Goal: Information Seeking & Learning: Learn about a topic

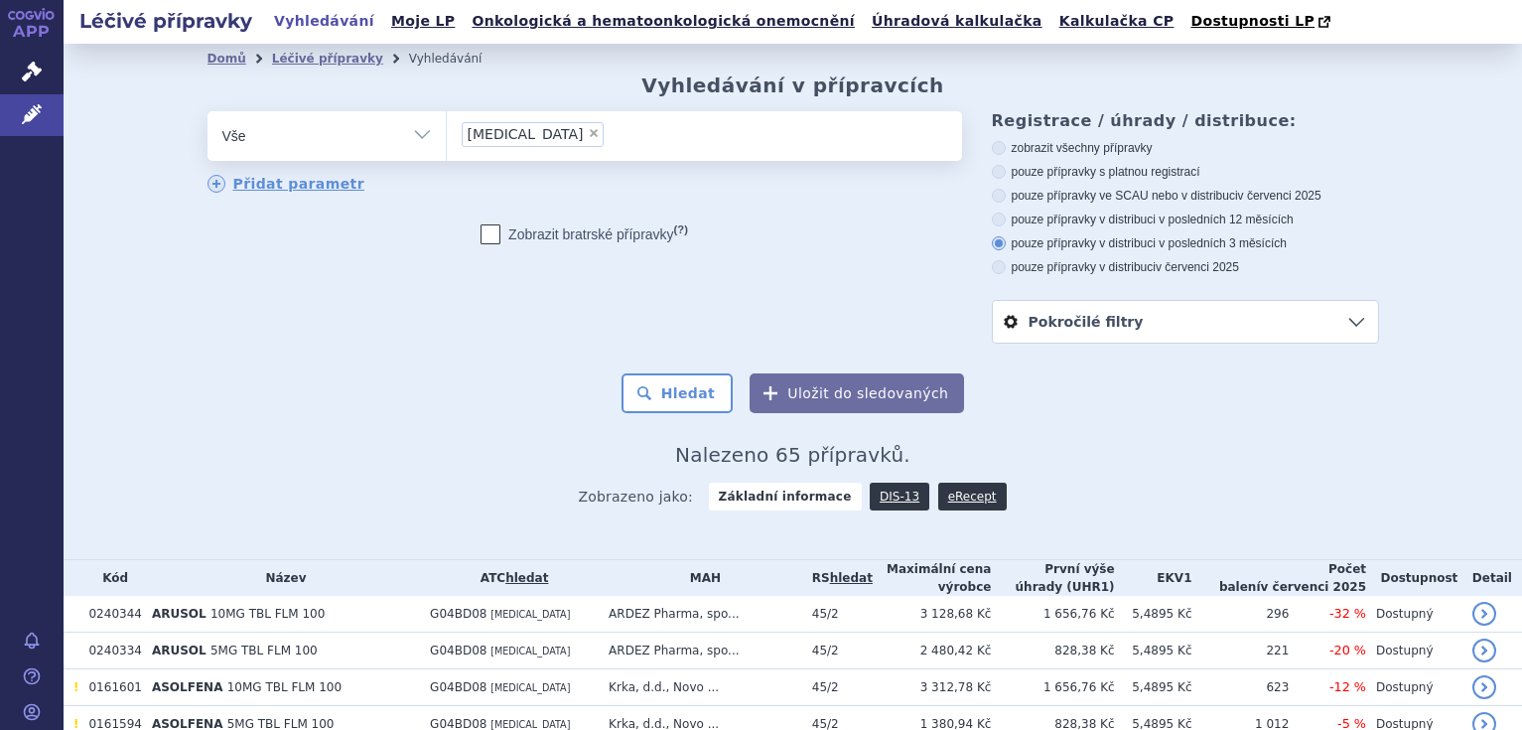
click at [588, 134] on span "×" at bounding box center [594, 133] width 12 height 12
click at [447, 134] on select "[MEDICAL_DATA]" at bounding box center [446, 135] width 1 height 50
select select
type input "do"
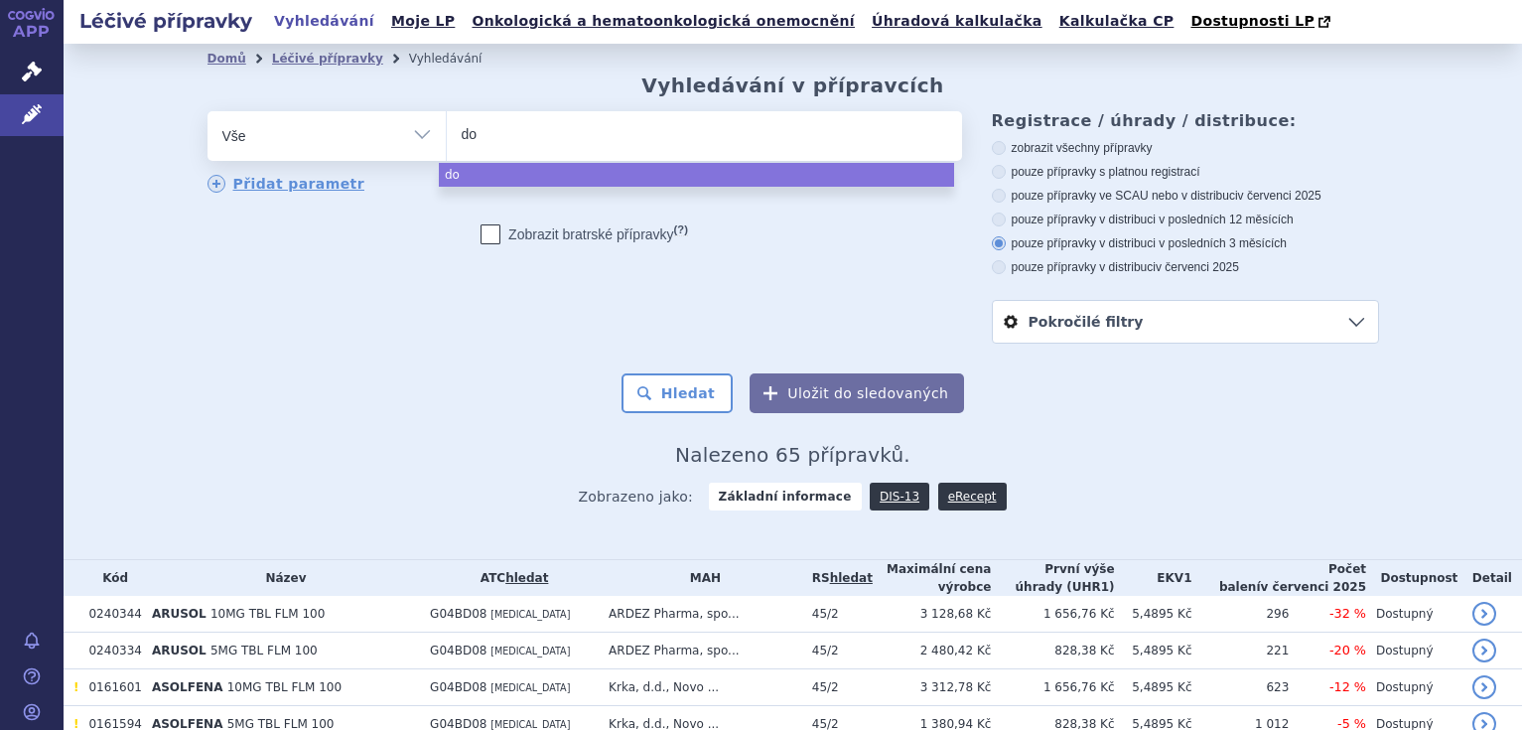
type input "dob"
type input "dobi"
type input "dobig"
type input "dobiga"
type input "dobigat"
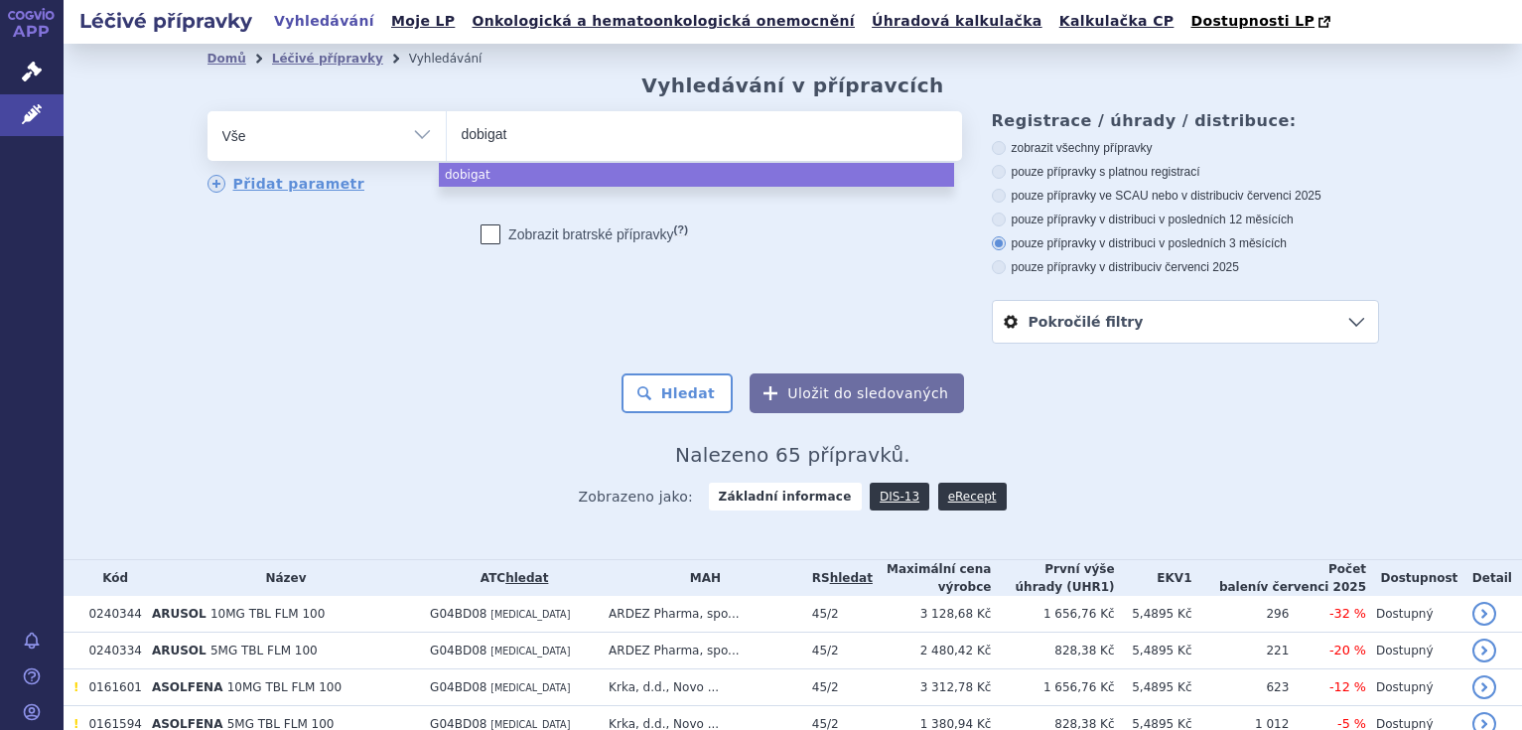
type input "dobigatr"
type input "dobigat"
type input "dobig"
type input "dobi"
type input "do"
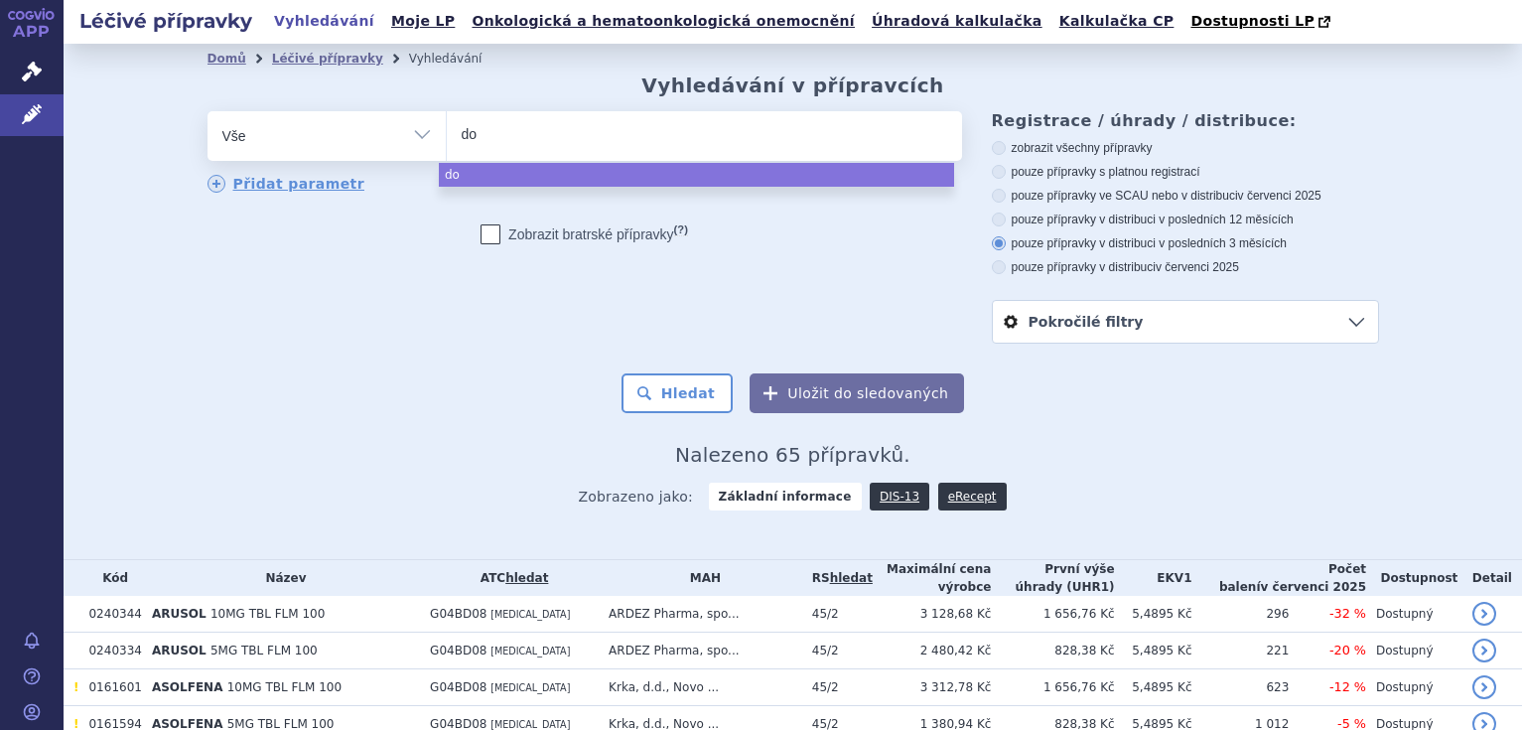
type input "d"
type input "da"
type input "dab"
type input "dabi"
type input "dabiga"
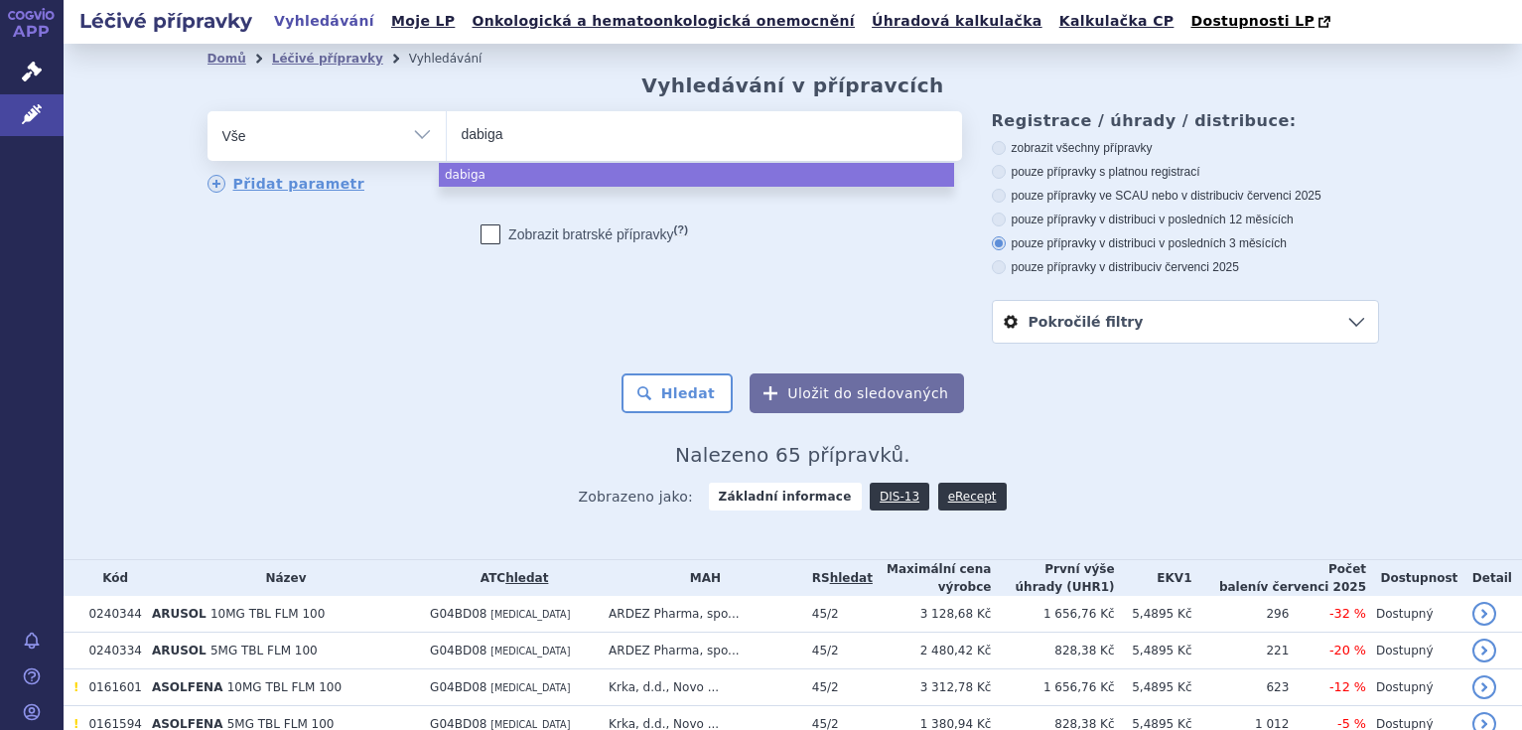
type input "dabigat"
type input "dabigatr"
select select "dabigatr"
click at [680, 398] on button "Hledat" at bounding box center [678, 393] width 112 height 40
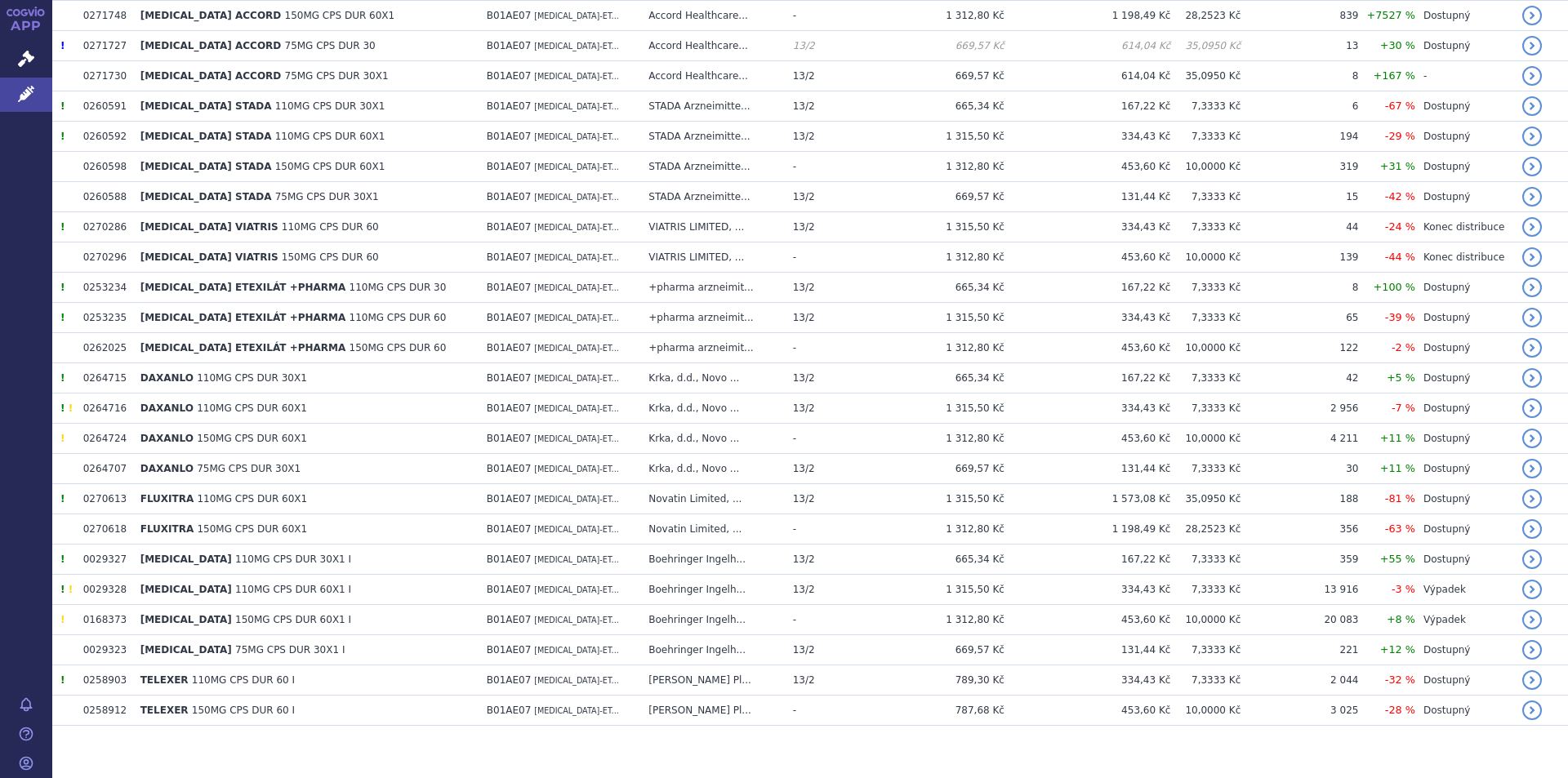
scroll to position [650, 0]
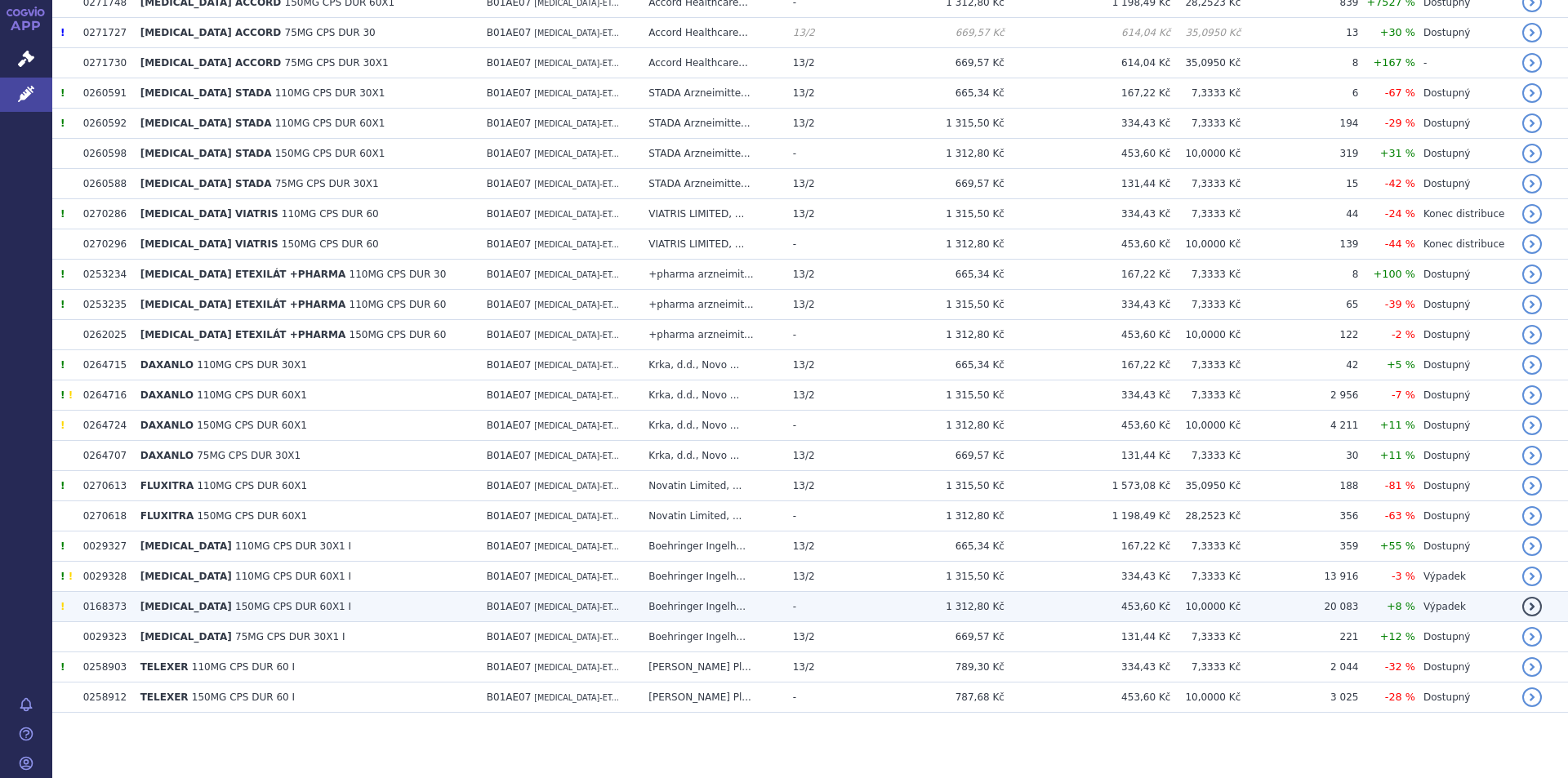
click at [268, 600] on span "150MG CPS DUR 60X1 I" at bounding box center [293, 607] width 116 height 12
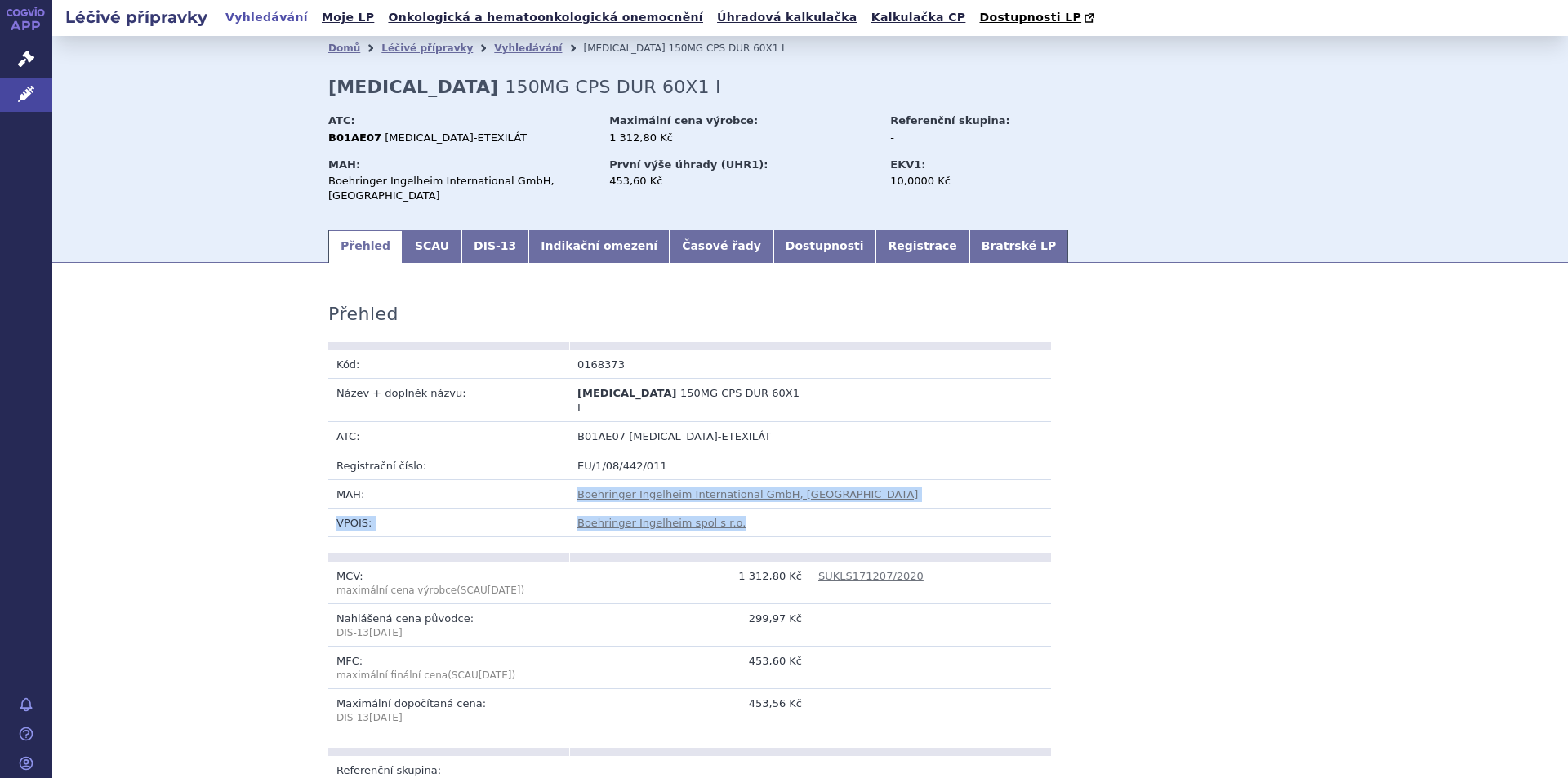
drag, startPoint x: 0, startPoint y: 0, endPoint x: 416, endPoint y: 479, distance: 634.4
click at [670, 243] on link "Časové řady" at bounding box center [721, 247] width 104 height 33
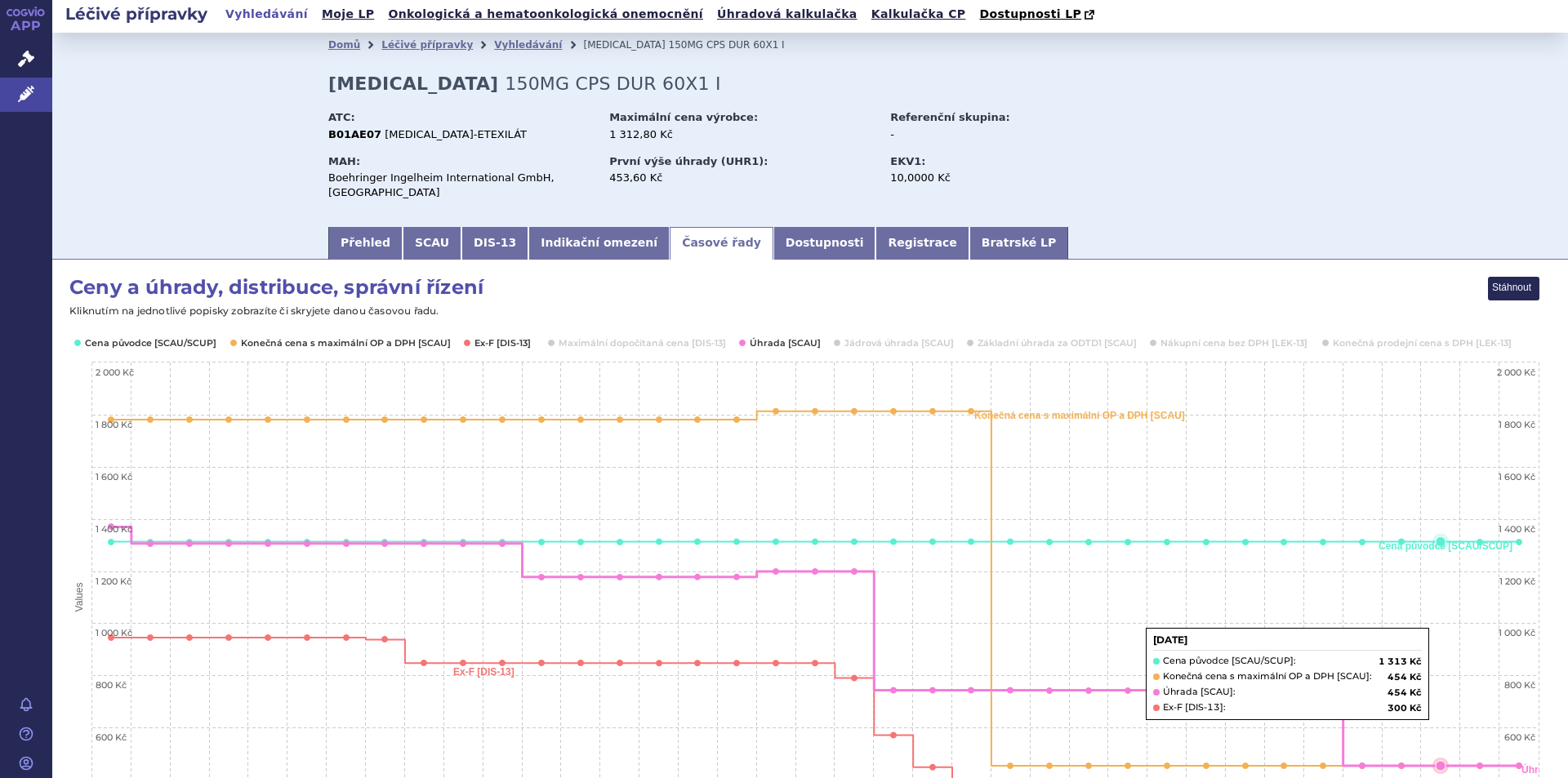
scroll to position [2, 0]
click at [1476, 650] on rect "Interactive chart" at bounding box center [804, 596] width 1471 height 637
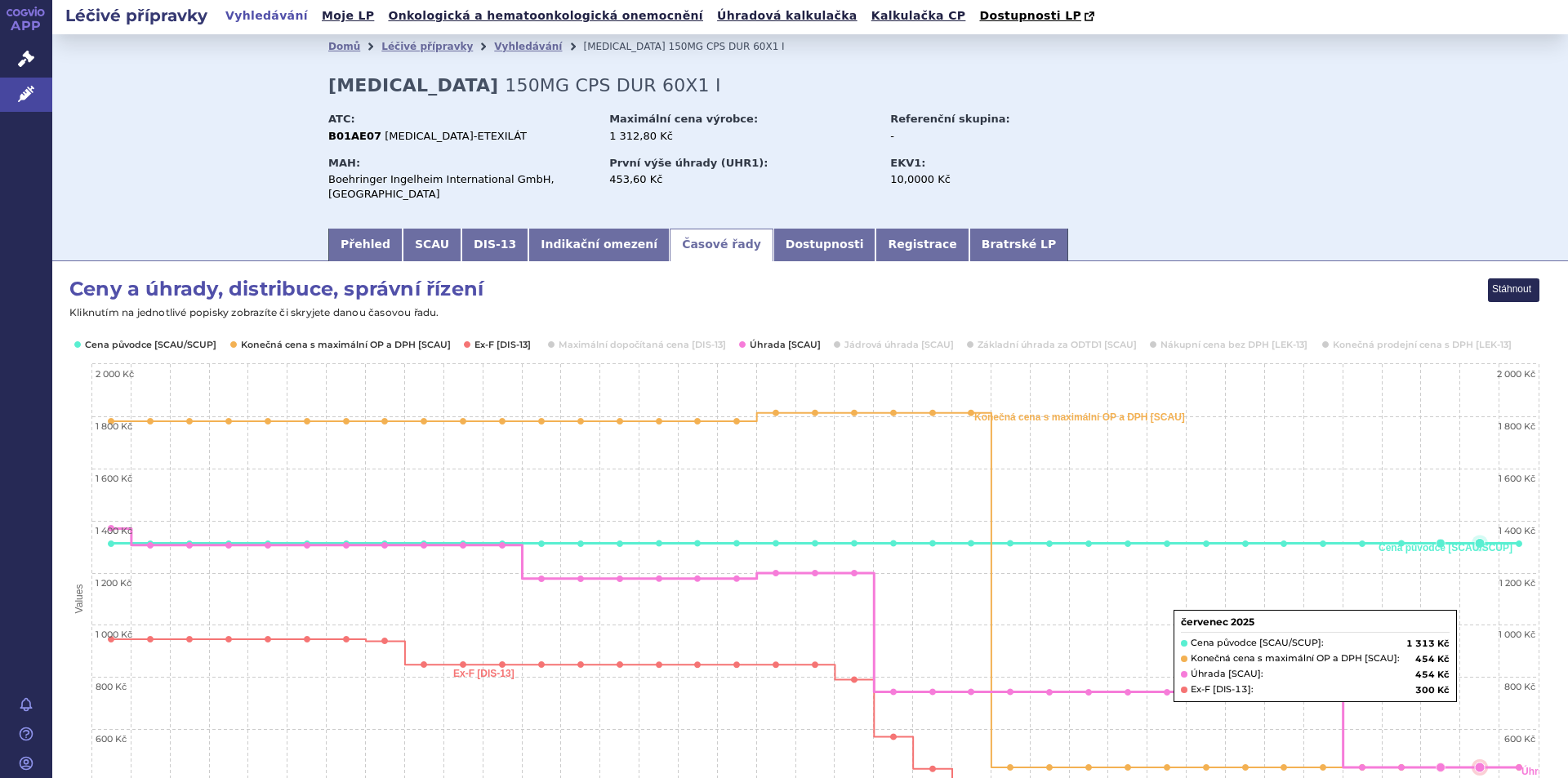
click at [1477, 658] on rect "Interactive chart" at bounding box center [804, 596] width 1471 height 637
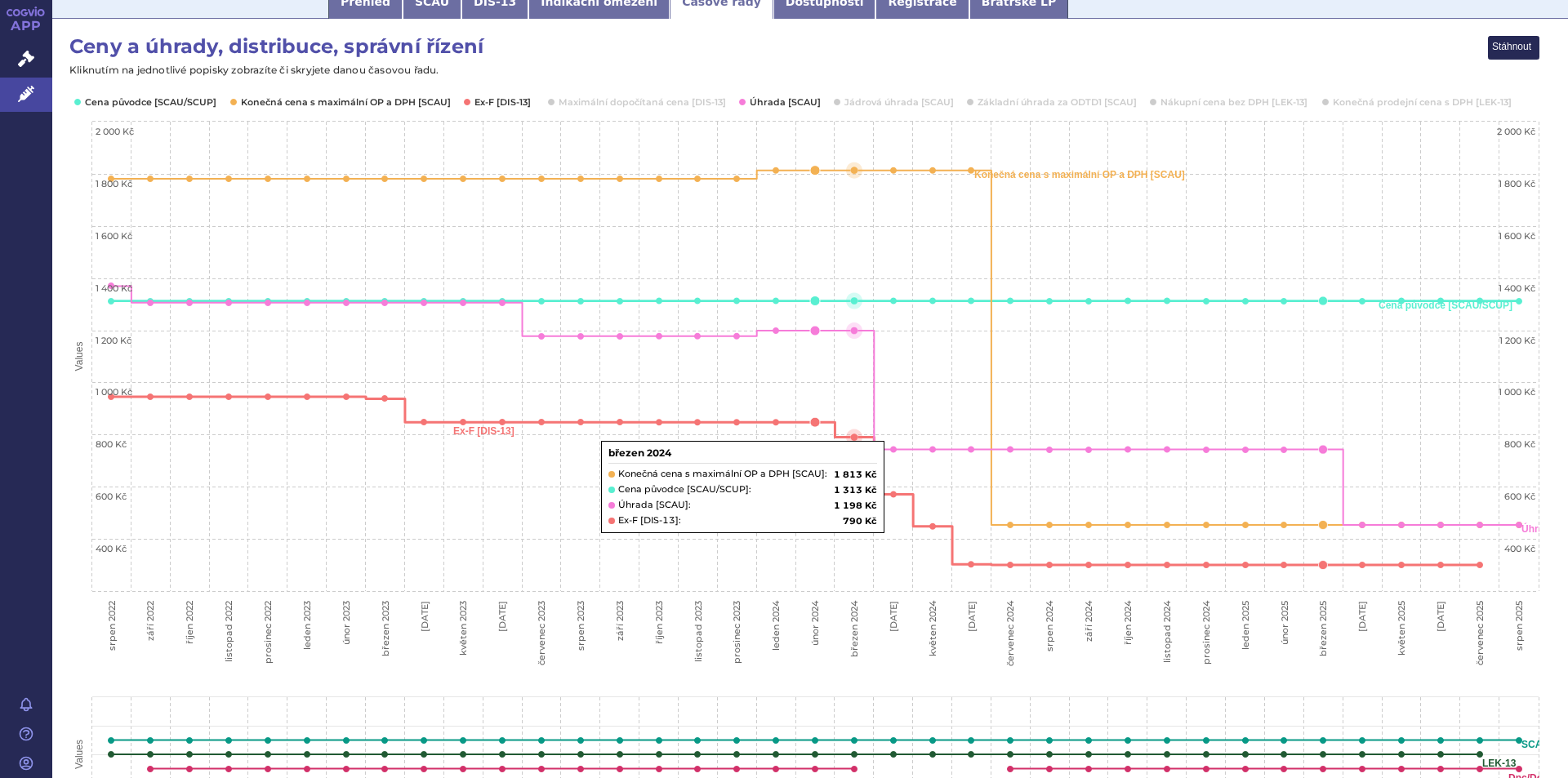
scroll to position [0, 0]
